Goal: Task Accomplishment & Management: Use online tool/utility

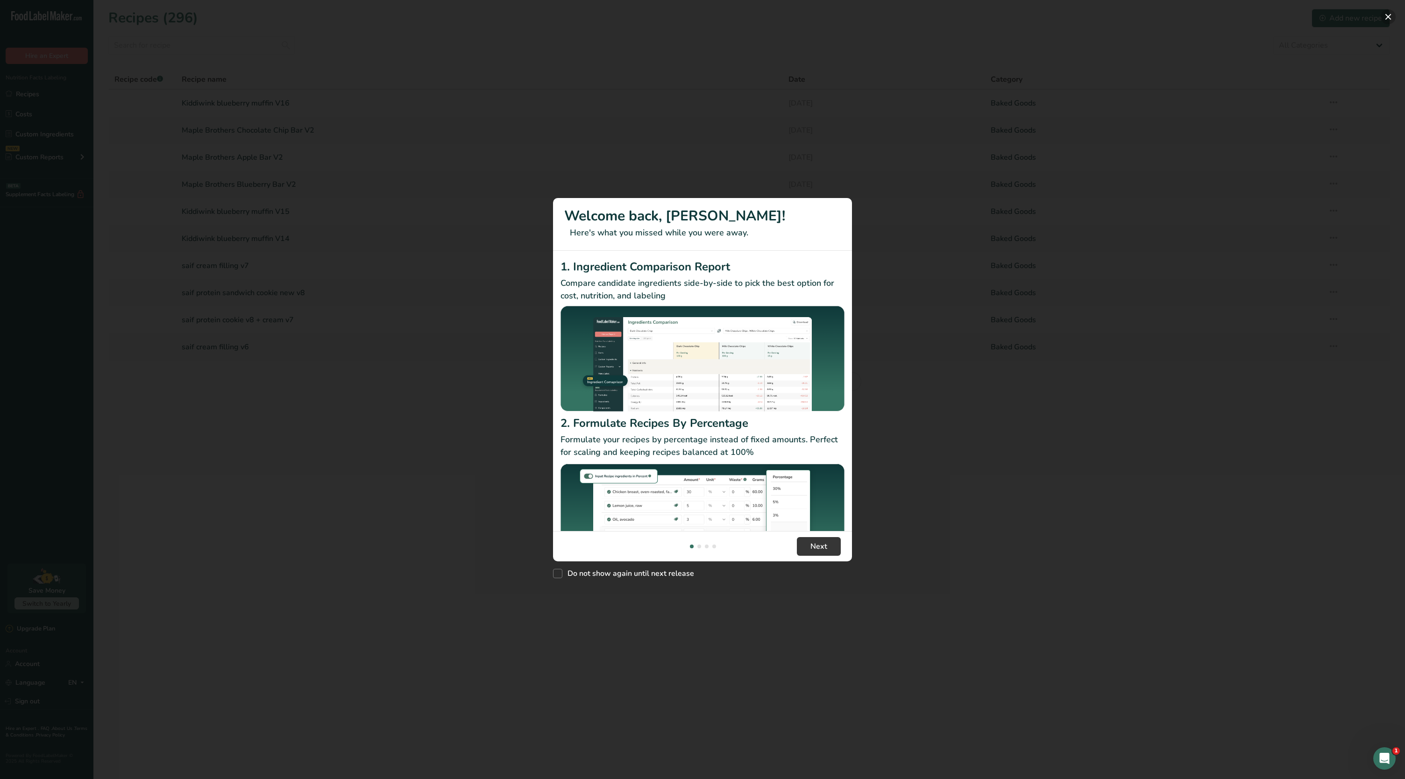
click at [1390, 14] on button "New Features" at bounding box center [1388, 16] width 15 height 15
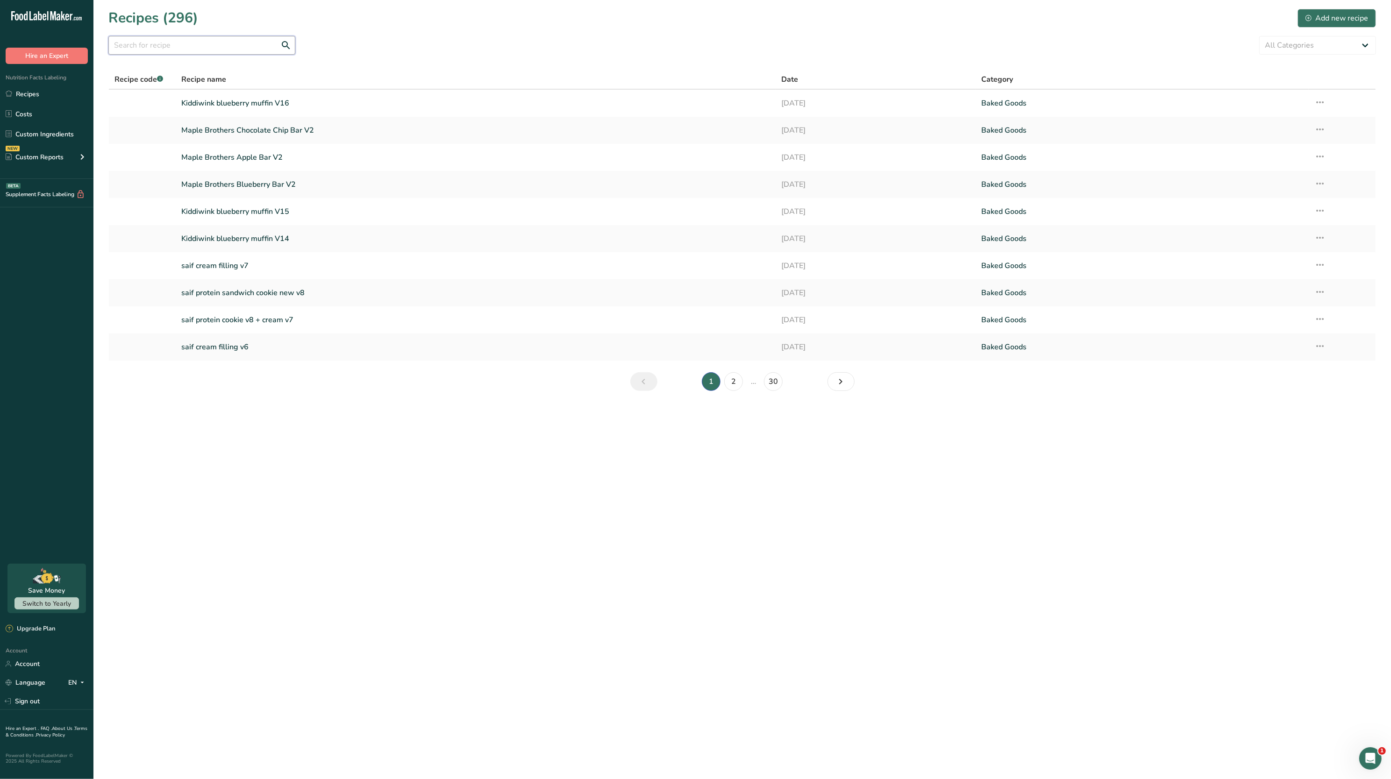
click at [262, 37] on input "text" at bounding box center [201, 45] width 187 height 19
type input "well within"
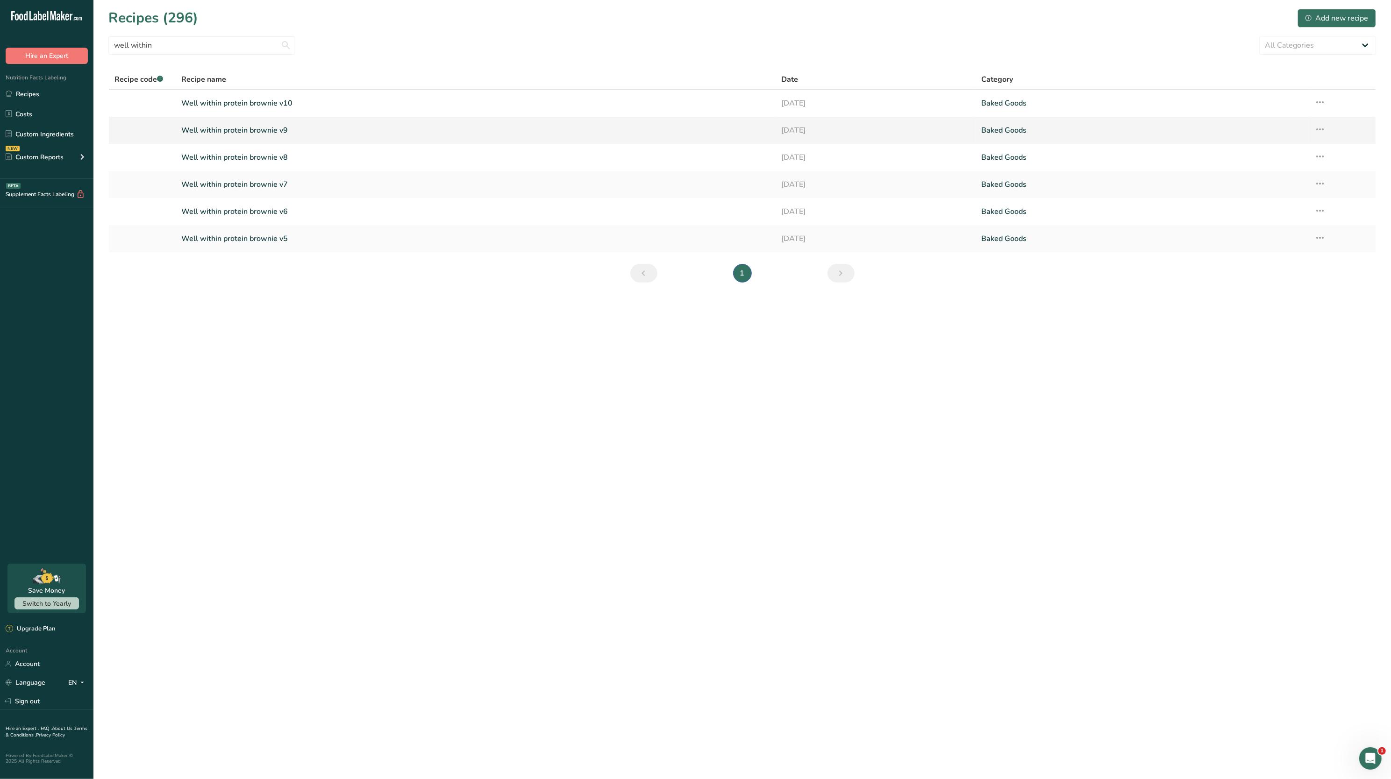
click at [231, 135] on link "Well within protein brownie v9" at bounding box center [475, 131] width 589 height 20
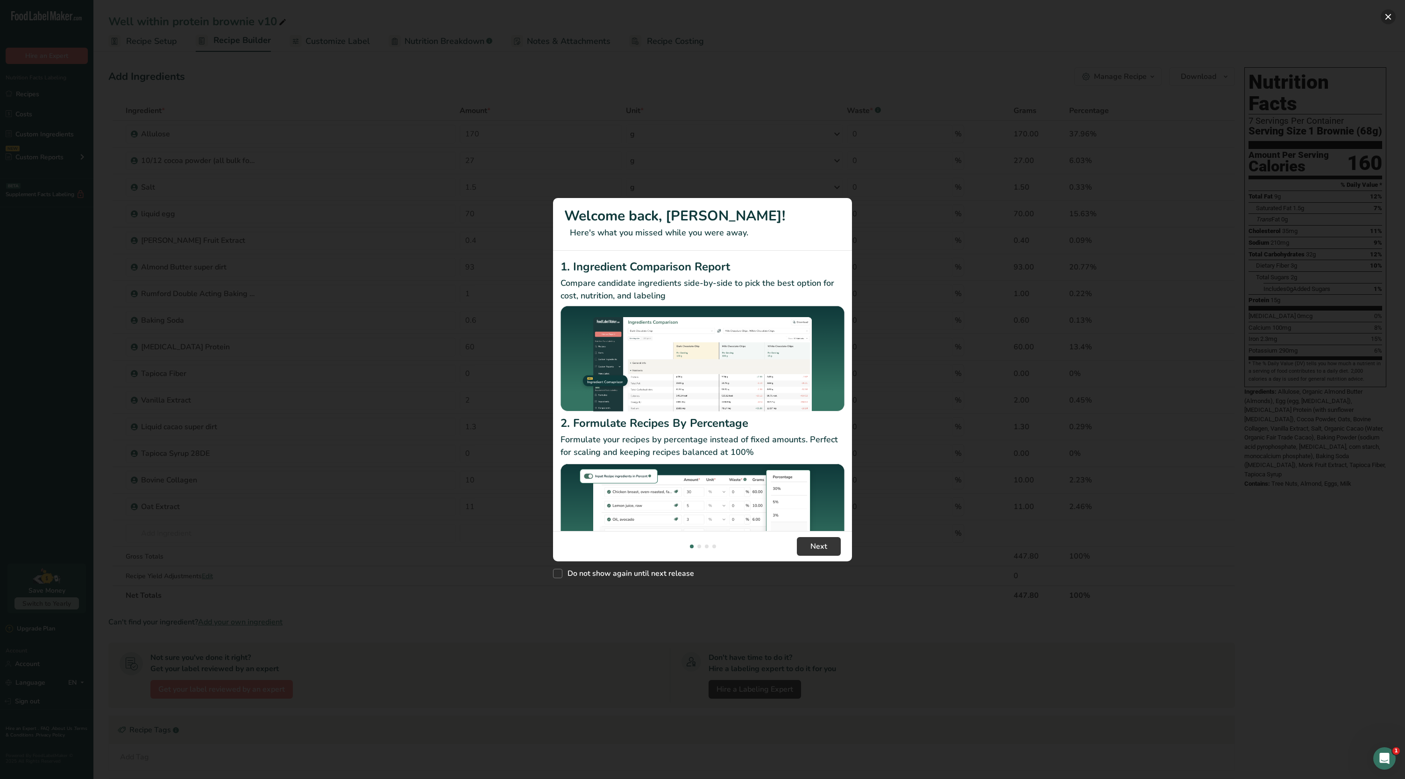
click at [1387, 16] on button "New Features" at bounding box center [1388, 16] width 15 height 15
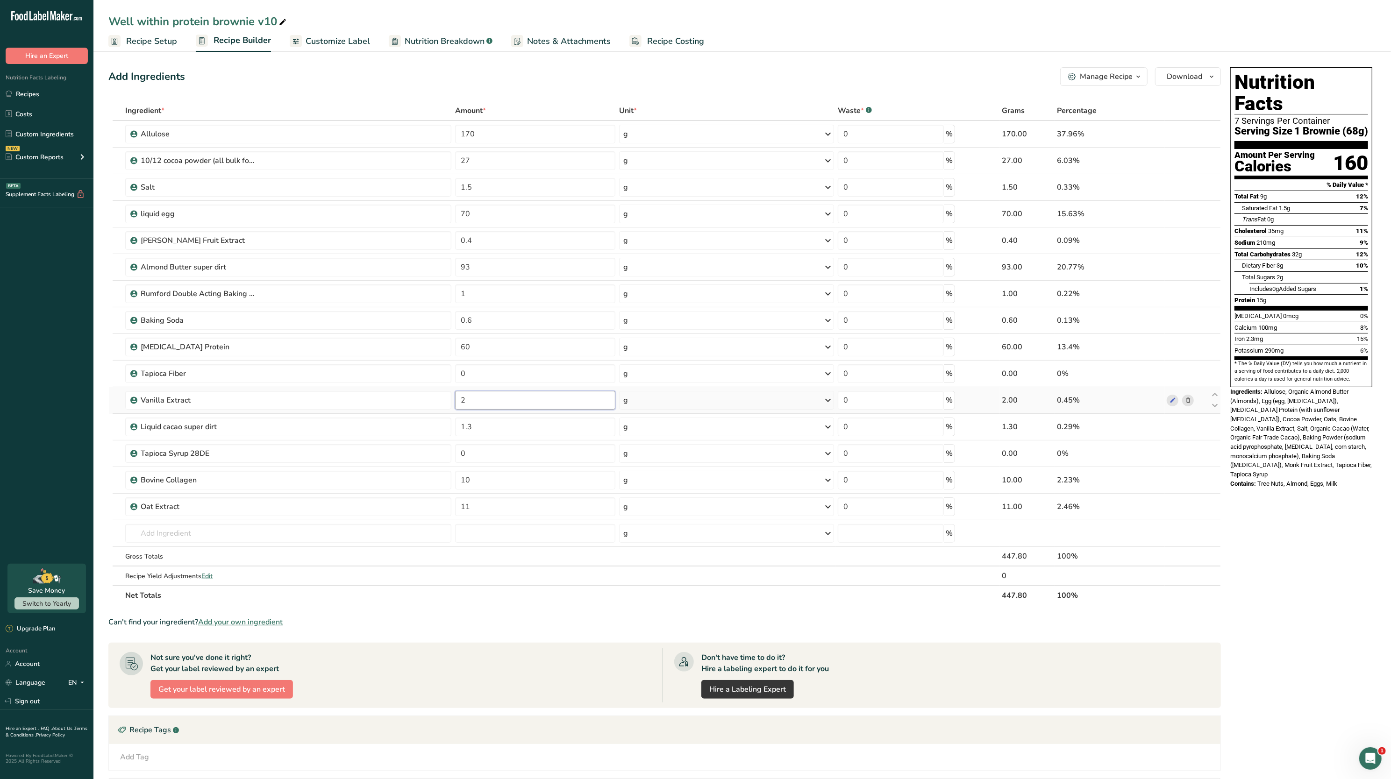
click at [482, 396] on input "2" at bounding box center [535, 400] width 160 height 19
click at [1265, 420] on span "Allulose, Organic Almond Butter (Almonds), Egg (egg, citric acid), Casein Prote…" at bounding box center [1301, 433] width 142 height 90
click at [499, 402] on input "3.5" at bounding box center [535, 400] width 160 height 19
type input "3"
type input "1.75"
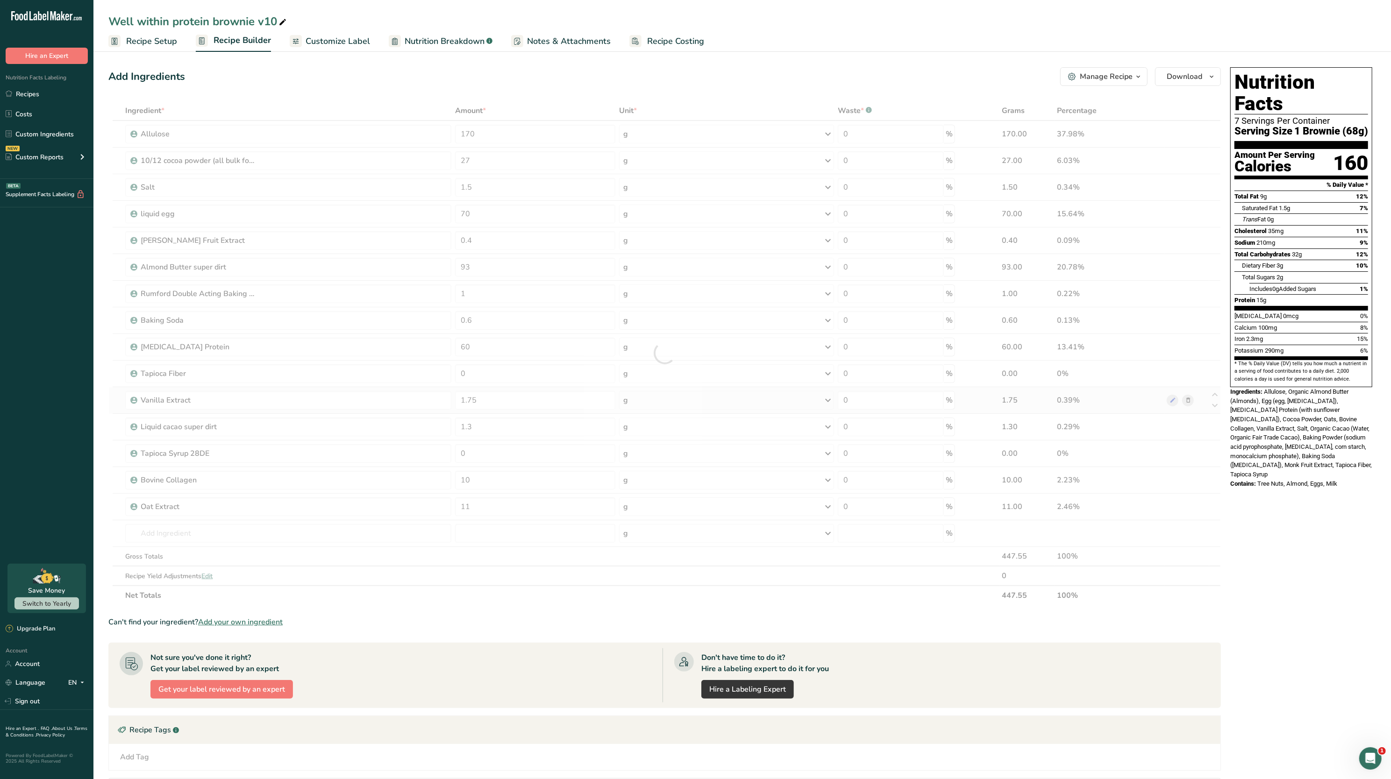
click at [1160, 406] on div "Ingredient * Amount * Unit * Waste * .a-a{fill:#347362;}.b-a{fill:#fff;} Grams …" at bounding box center [664, 353] width 1112 height 504
click at [532, 431] on input "1.3" at bounding box center [535, 427] width 160 height 19
type input "1.15"
click at [1320, 345] on div "Potassium 290mg 6%" at bounding box center [1301, 351] width 134 height 12
click at [514, 506] on input "11" at bounding box center [535, 506] width 160 height 19
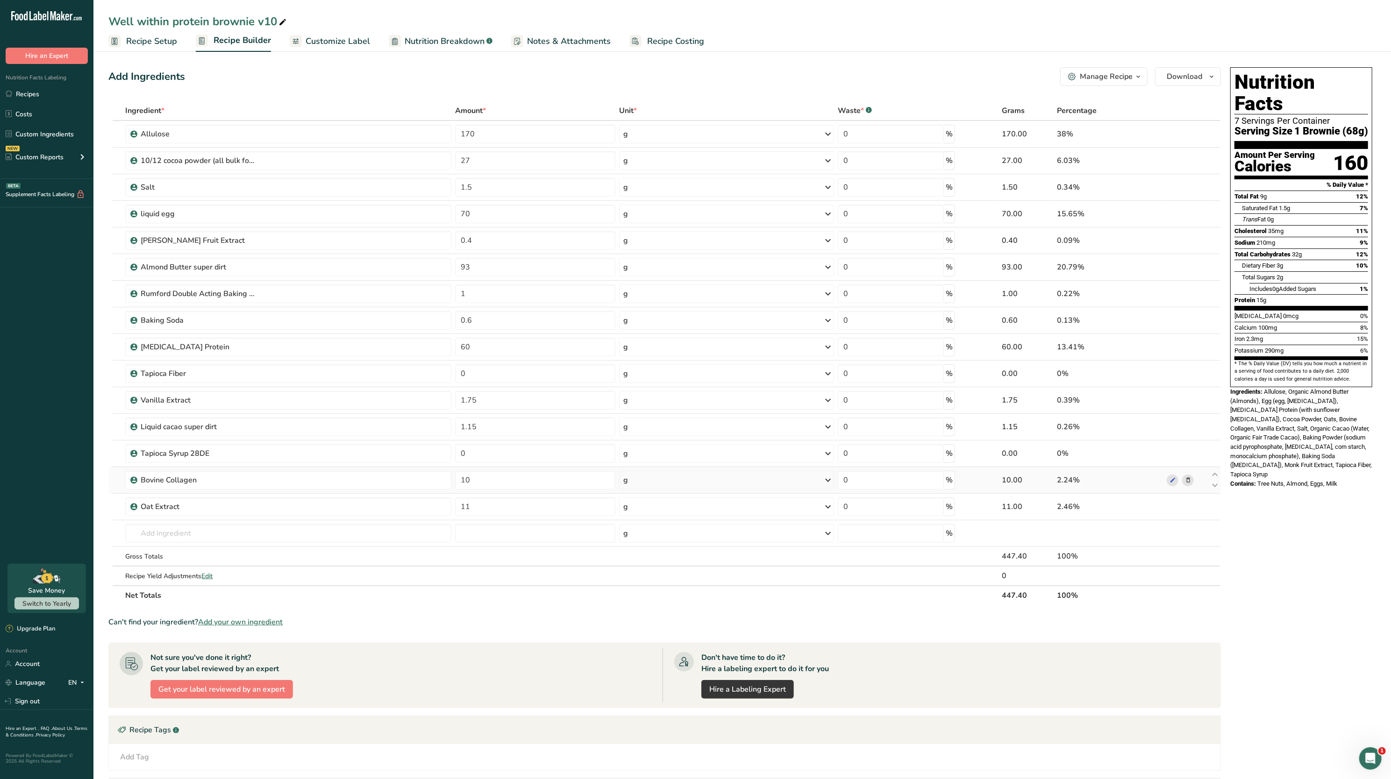
click at [499, 472] on div "Ingredient * Amount * Unit * Waste * .a-a{fill:#347362;}.b-a{fill:#fff;} Grams …" at bounding box center [664, 353] width 1112 height 504
click at [514, 484] on input "10" at bounding box center [535, 480] width 160 height 19
type input "12.5"
click at [1329, 480] on span "Tree Nuts, Almond, Eggs, Milk" at bounding box center [1297, 483] width 80 height 7
click at [561, 358] on td "60" at bounding box center [535, 347] width 164 height 27
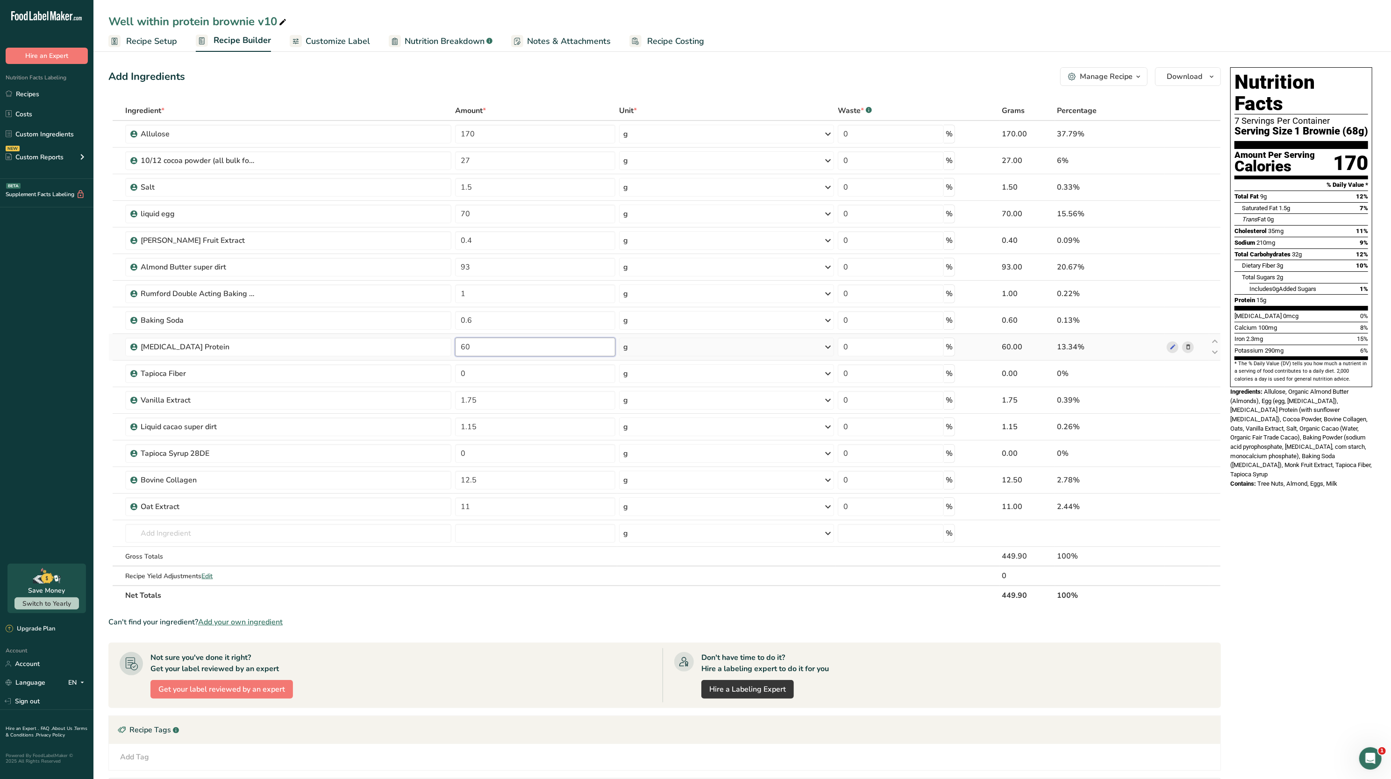
click at [557, 355] on input "60" at bounding box center [535, 347] width 160 height 19
type input "6"
type input "57.5"
click at [1352, 345] on div "Potassium 290mg 6%" at bounding box center [1301, 351] width 134 height 12
drag, startPoint x: 141, startPoint y: 46, endPoint x: 273, endPoint y: 115, distance: 148.5
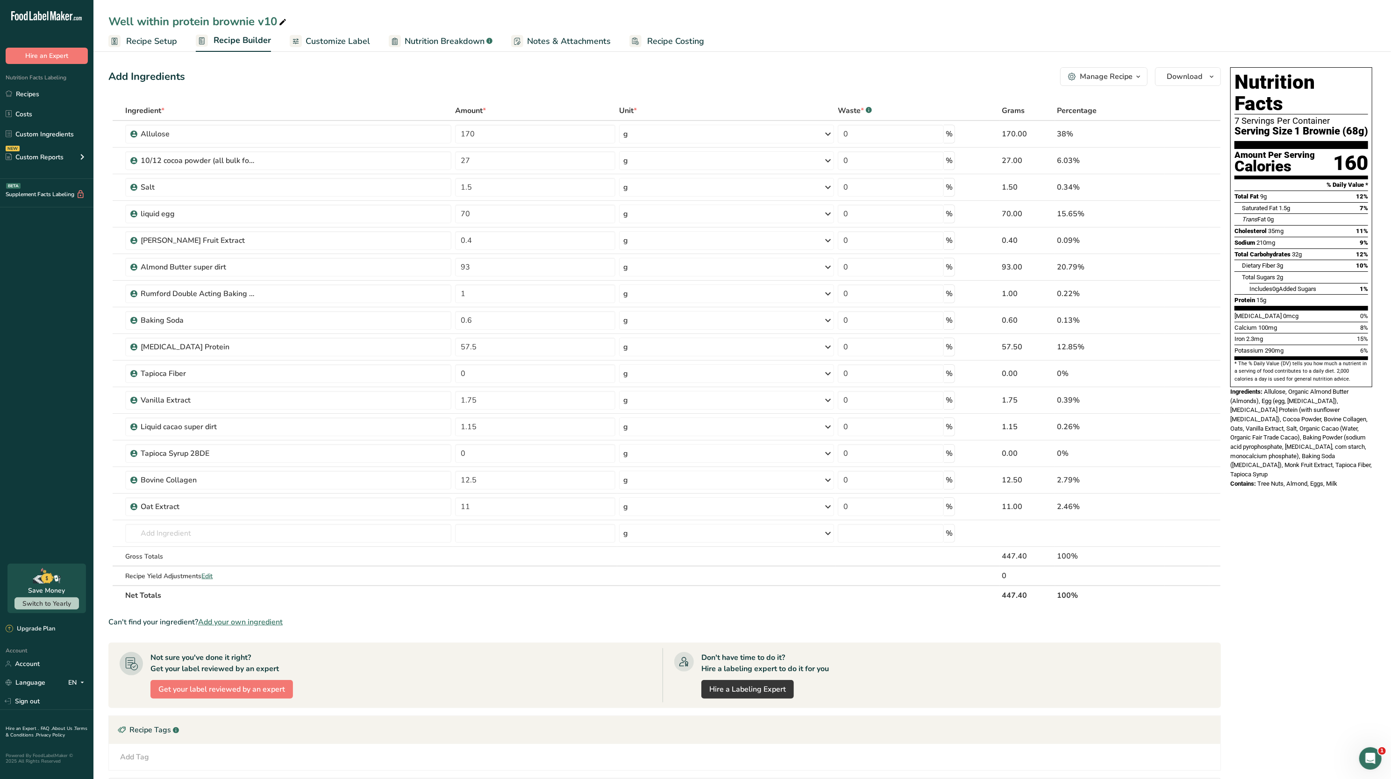
click at [141, 46] on span "Recipe Setup" at bounding box center [151, 41] width 51 height 13
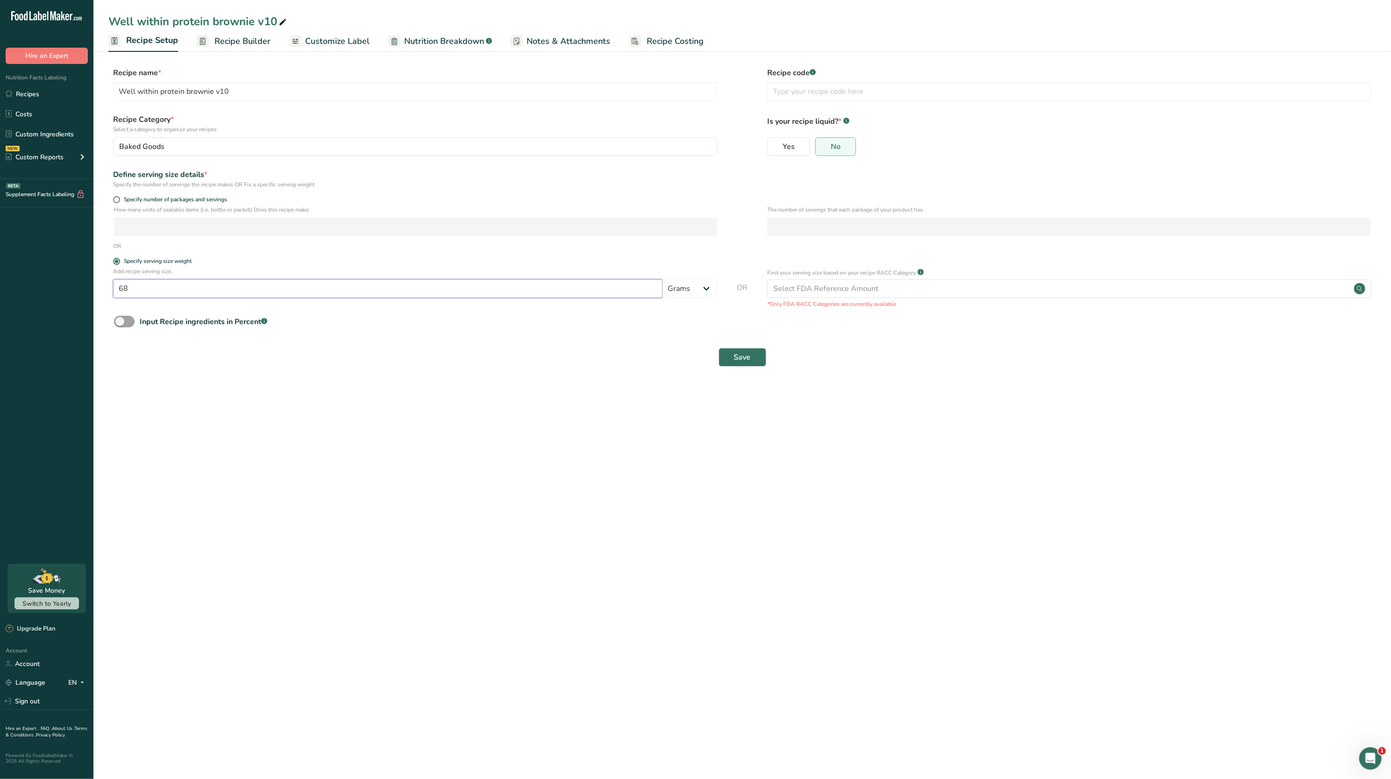
click at [213, 288] on input "68" at bounding box center [387, 288] width 549 height 19
type input "69"
click at [751, 359] on button "Save" at bounding box center [742, 357] width 48 height 19
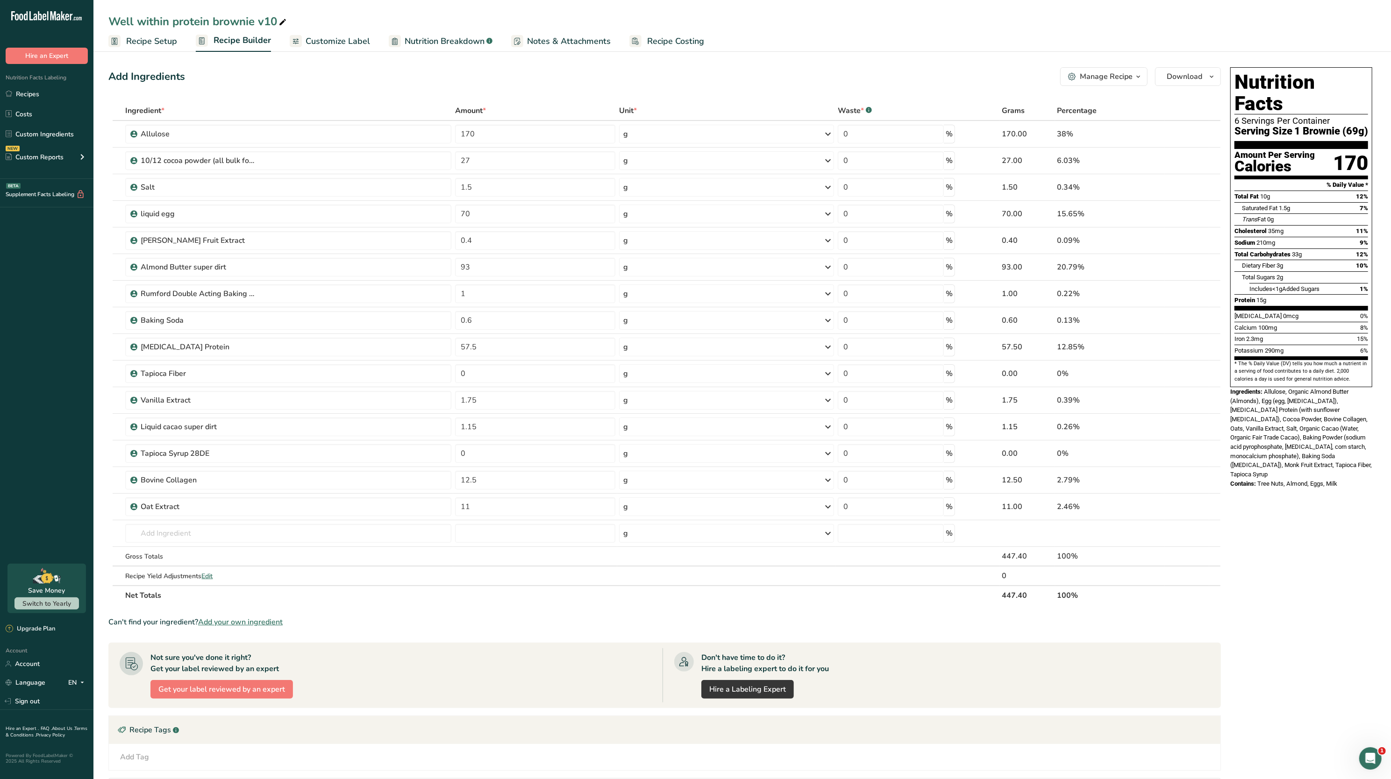
click at [165, 40] on span "Recipe Setup" at bounding box center [151, 41] width 51 height 13
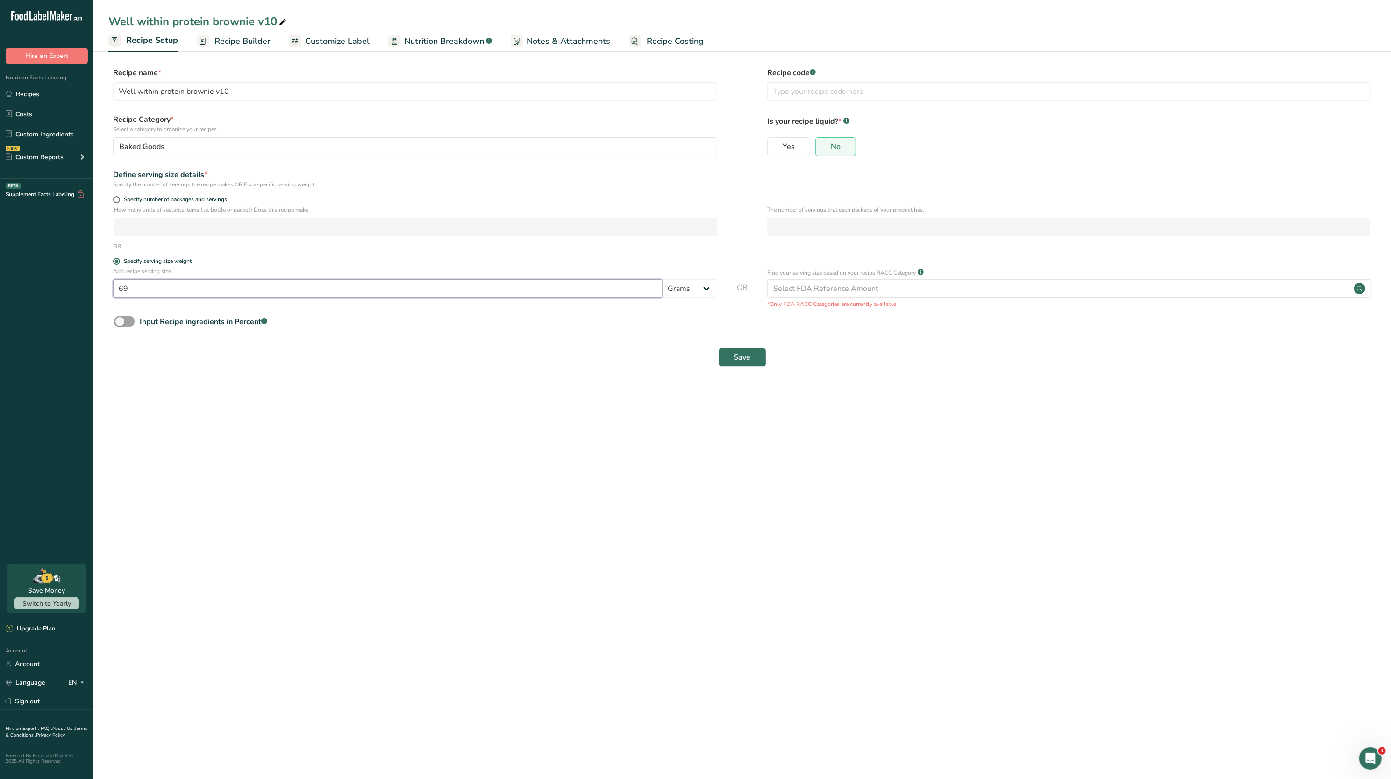
click at [254, 296] on input "69" at bounding box center [387, 288] width 549 height 19
type input "6"
type input "70"
click at [755, 351] on button "Save" at bounding box center [742, 357] width 48 height 19
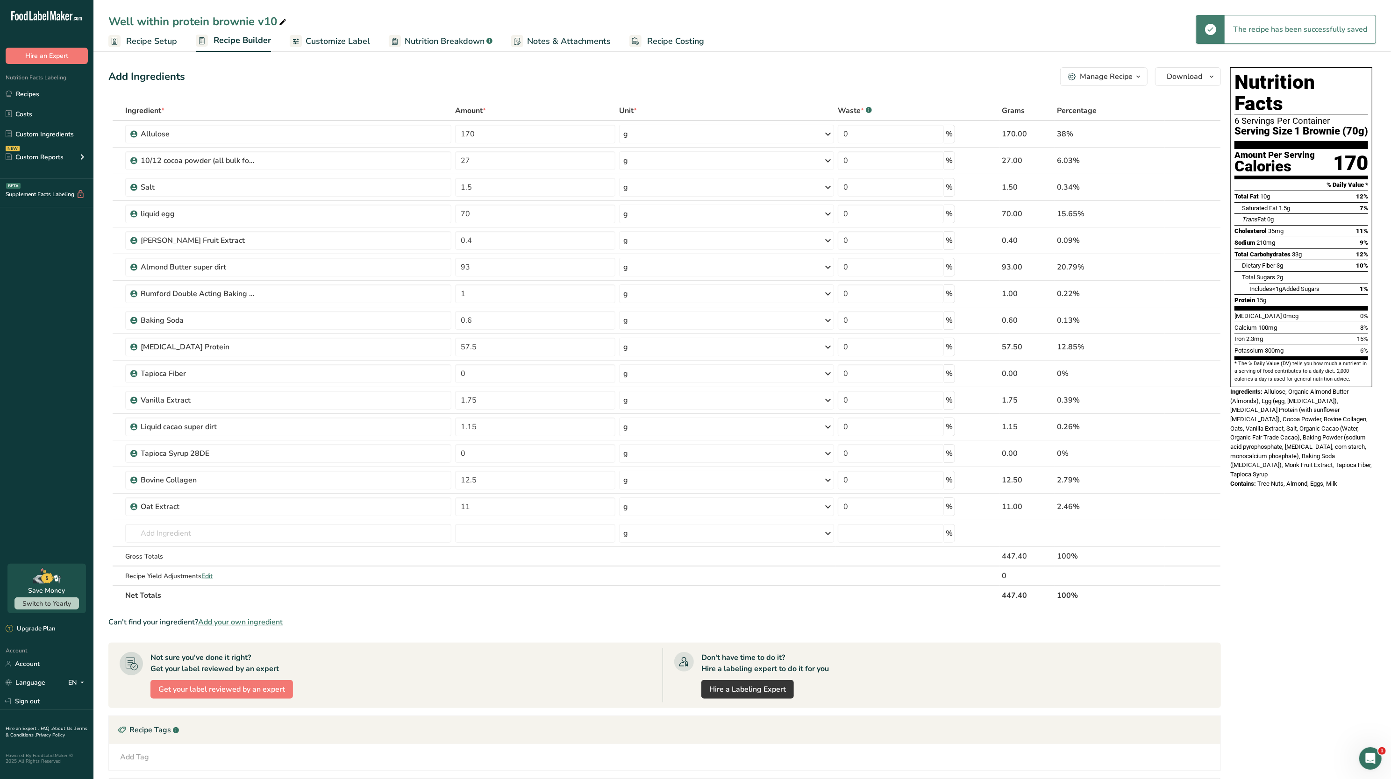
click at [128, 37] on span "Recipe Setup" at bounding box center [151, 41] width 51 height 13
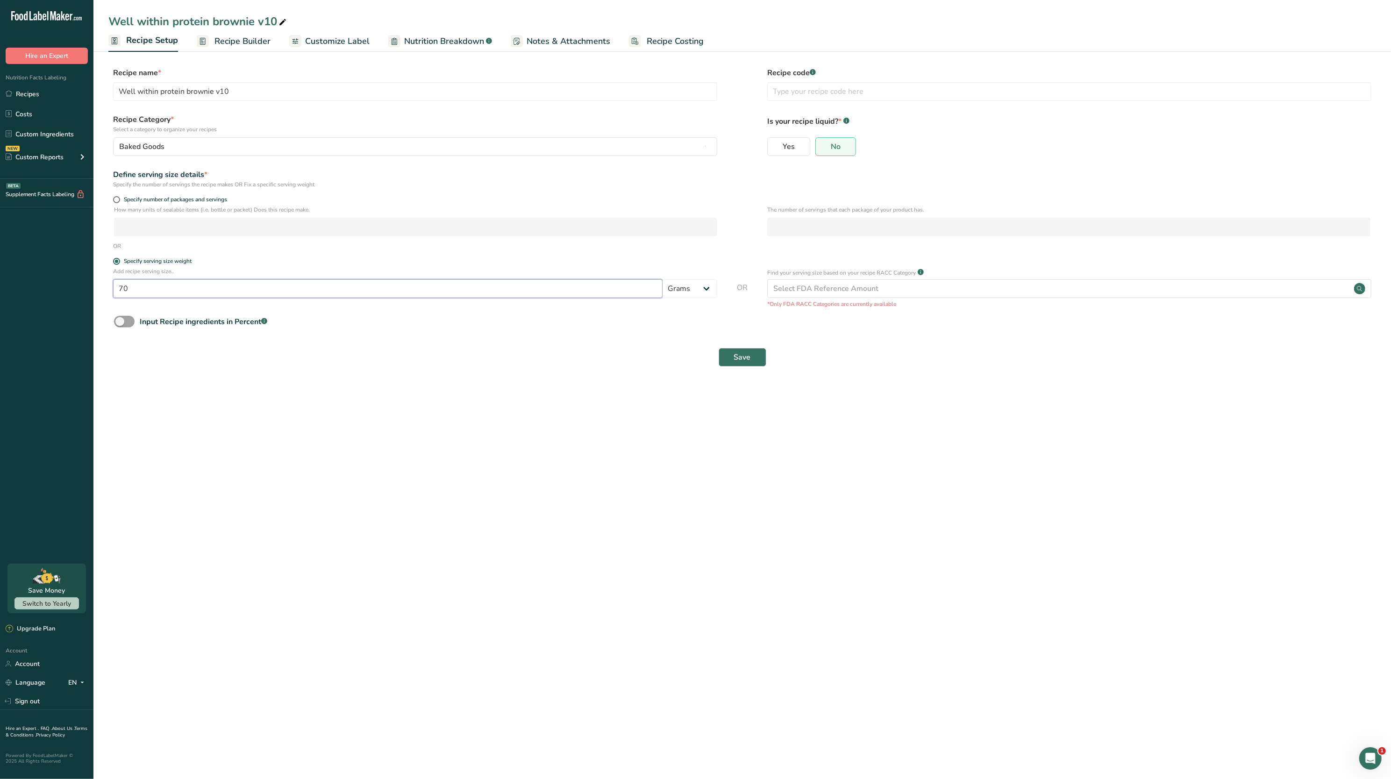
click at [195, 291] on input "70" at bounding box center [387, 288] width 549 height 19
type input "7"
type input "68"
click at [731, 350] on button "Save" at bounding box center [742, 357] width 48 height 19
